Goal: Check status: Check status

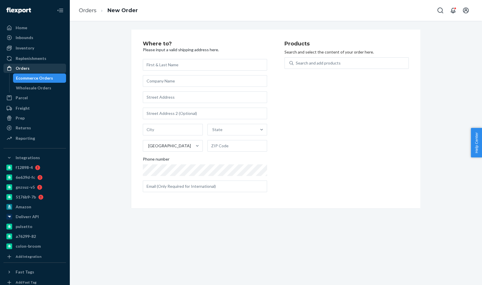
click at [42, 66] on div "Orders" at bounding box center [34, 68] width 61 height 8
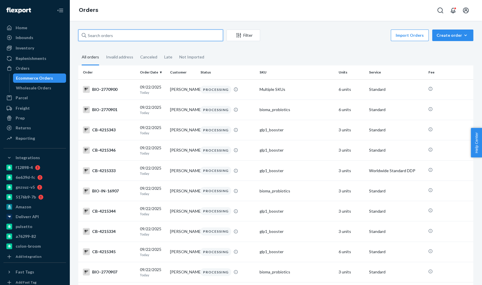
click at [148, 36] on input "text" at bounding box center [150, 36] width 145 height 12
paste input "https://tools.usps.com/go/TrackConfirmAction?qtc_tLabels1=9400150105501120100946"
type input "https://tools.usps.com/go/TrackConfirmAction?qtc_tLabels1=9400150105501120100946"
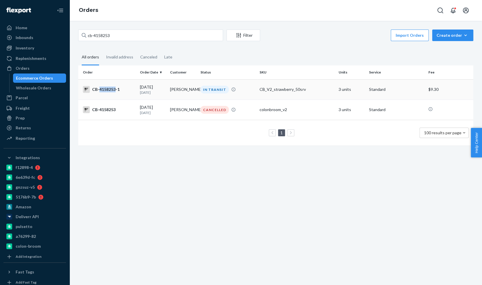
copy div "4158253"
click at [104, 37] on input "cb-4158253" at bounding box center [150, 36] width 145 height 12
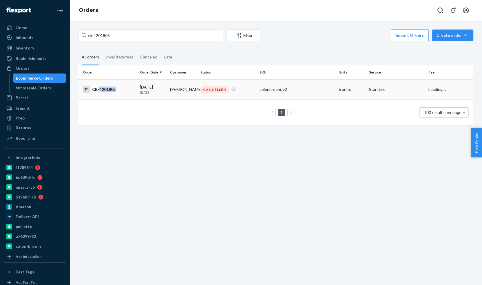
copy div "4201805"
click at [115, 37] on input "cb-4201805" at bounding box center [150, 36] width 145 height 12
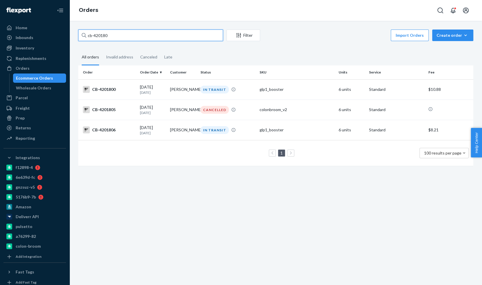
type input "cb-4201805"
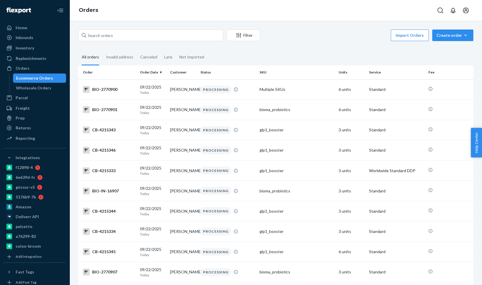
click at [290, 36] on div "Import Orders Create order Ecommerce order Removal order" at bounding box center [369, 36] width 210 height 13
click at [143, 33] on input "text" at bounding box center [150, 36] width 145 height 12
paste input "CB-4201805-01"
type input "CB-4201805-01"
click at [157, 20] on div "Orders" at bounding box center [276, 10] width 412 height 21
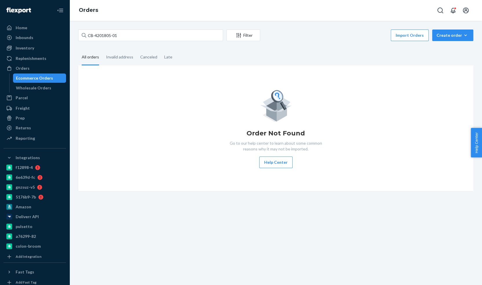
click at [157, 20] on div "Orders" at bounding box center [276, 10] width 412 height 21
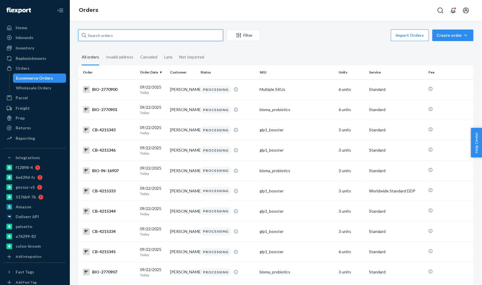
click at [139, 41] on input "text" at bounding box center [150, 36] width 145 height 12
paste input "CB-4201805-01"
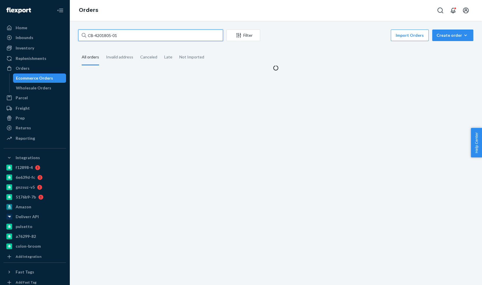
type input "CB-4201805-01"
click at [158, 25] on div "CB-4201805-01 Filter Import Orders Create order Ecommerce order Removal order A…" at bounding box center [276, 153] width 412 height 264
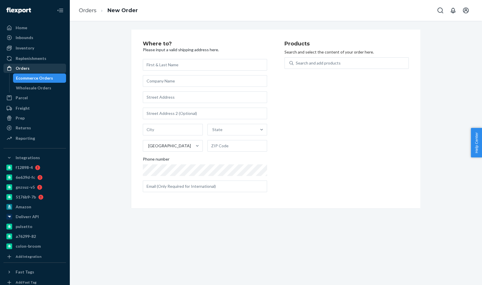
click at [43, 72] on div "Orders" at bounding box center [34, 68] width 61 height 8
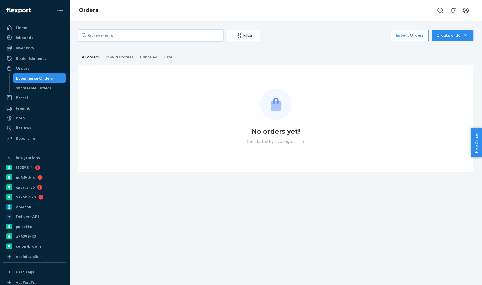
click at [116, 37] on input "text" at bounding box center [150, 36] width 145 height 12
paste input "4208699"
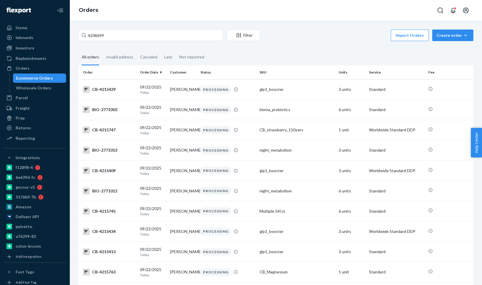
click at [144, 16] on div "Orders" at bounding box center [276, 10] width 412 height 21
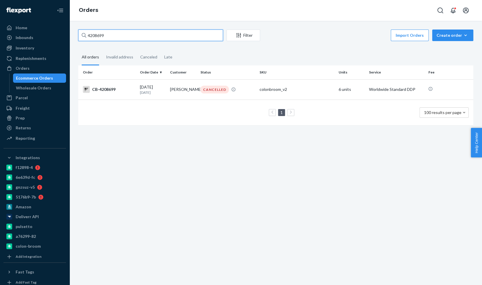
click at [140, 37] on input "4208699" at bounding box center [150, 36] width 145 height 12
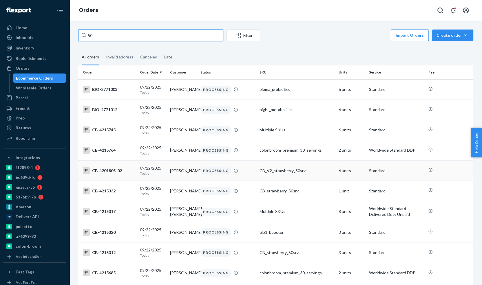
type input "50"
click at [271, 169] on div "CB_V2_strawberry_50srv" at bounding box center [297, 171] width 74 height 6
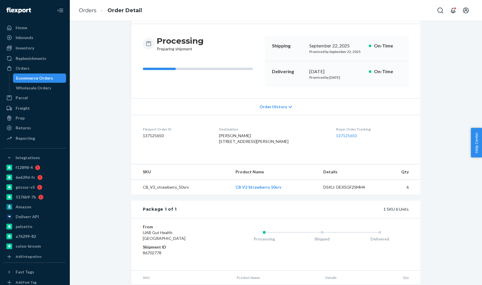
scroll to position [80, 0]
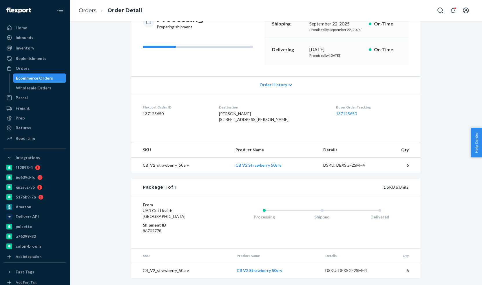
click at [174, 167] on td "CB_V2_strawberry_50srv" at bounding box center [181, 165] width 100 height 15
copy td "CB_V2_strawberry_50srv"
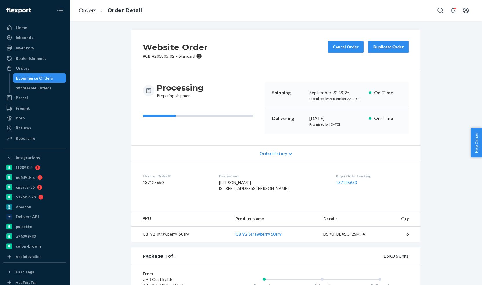
click at [163, 56] on p "# CB-4201805-02 • Standard" at bounding box center [175, 56] width 65 height 6
copy p "4201805"
click at [168, 77] on div "Processing Preparing shipment Shipping [DATE] Promised by [DATE] On-Time Delive…" at bounding box center [275, 108] width 289 height 74
